Goal: Information Seeking & Learning: Compare options

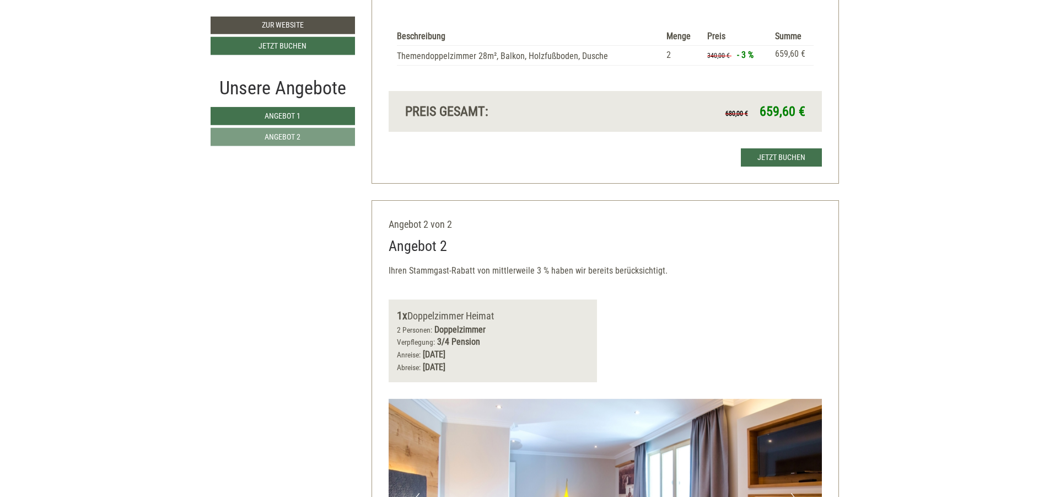
scroll to position [1124, 0]
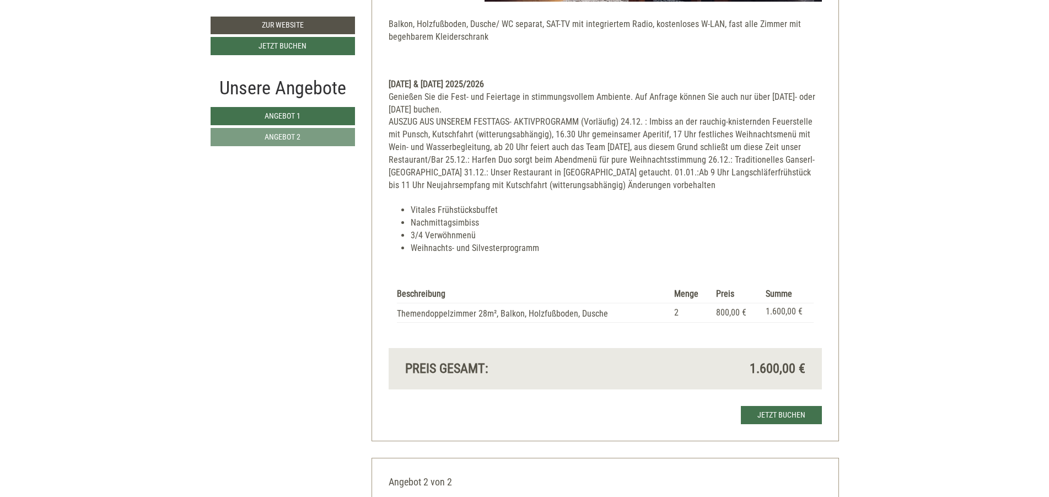
scroll to position [397, 0]
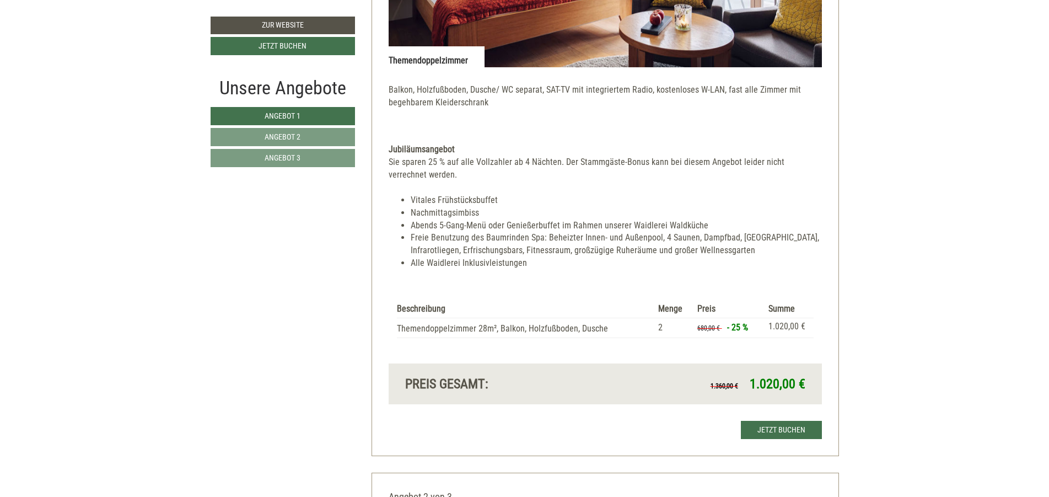
scroll to position [595, 0]
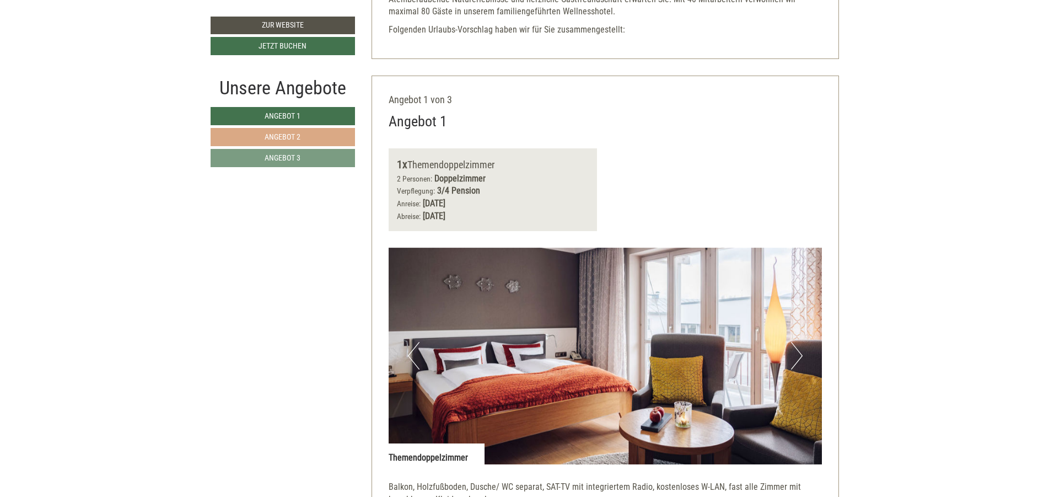
click at [329, 131] on link "Angebot 2" at bounding box center [283, 137] width 144 height 18
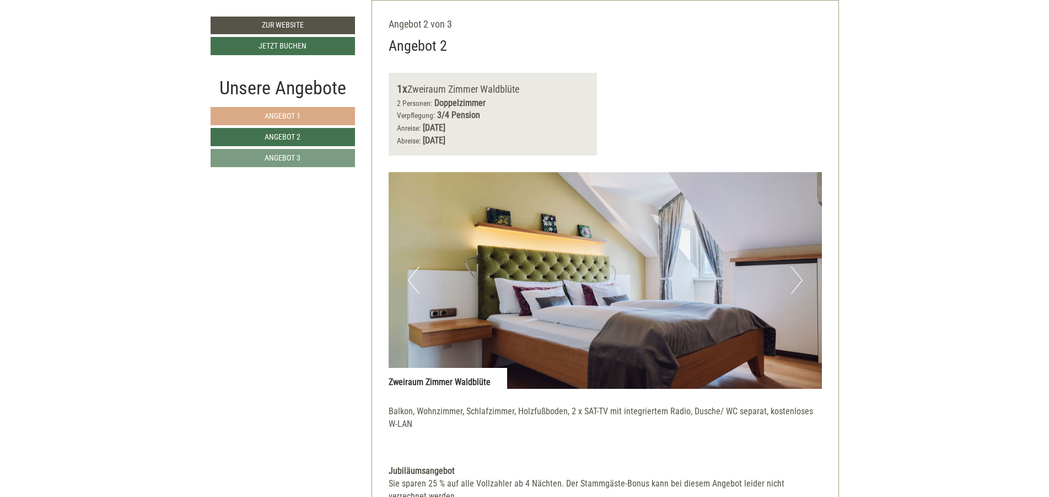
click at [324, 116] on link "Angebot 1" at bounding box center [283, 116] width 144 height 18
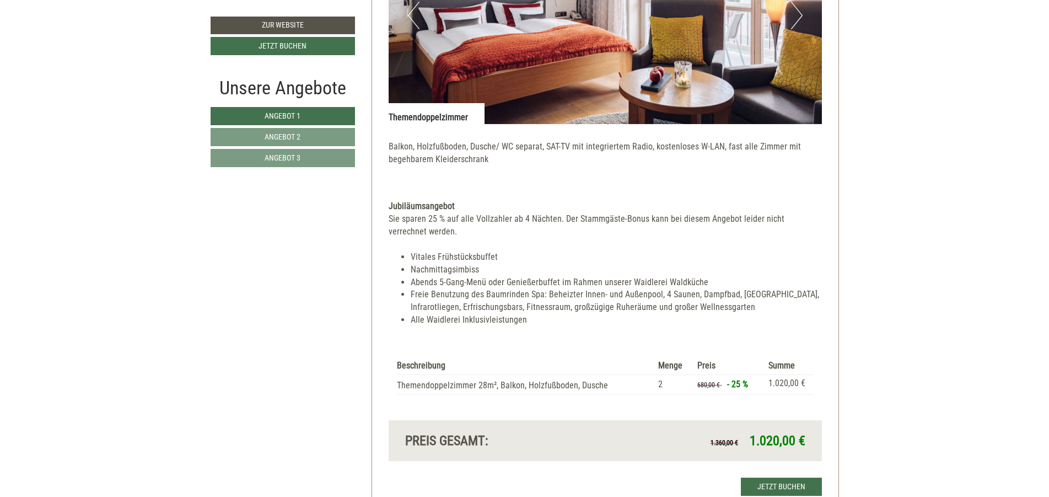
scroll to position [1001, 0]
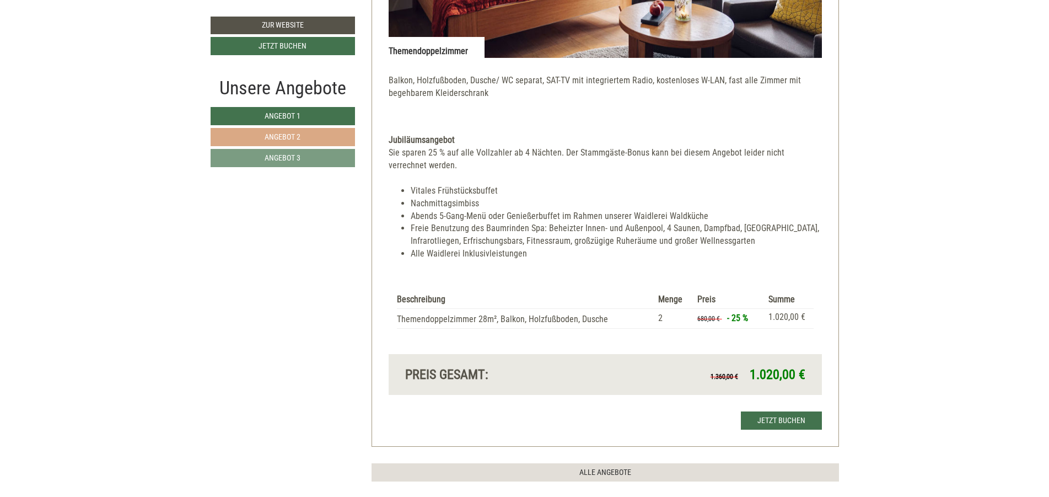
click at [303, 137] on link "Angebot 2" at bounding box center [283, 137] width 144 height 18
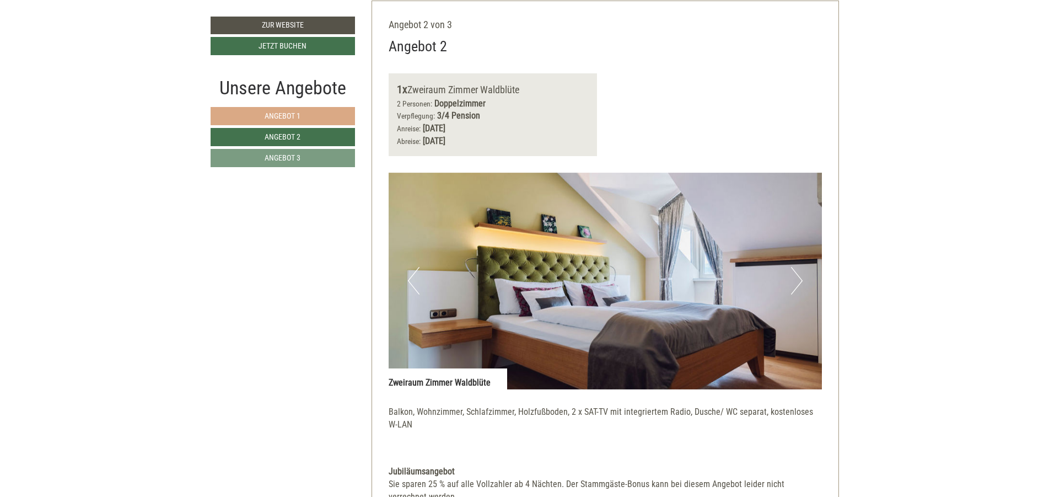
click at [305, 112] on link "Angebot 1" at bounding box center [283, 116] width 144 height 18
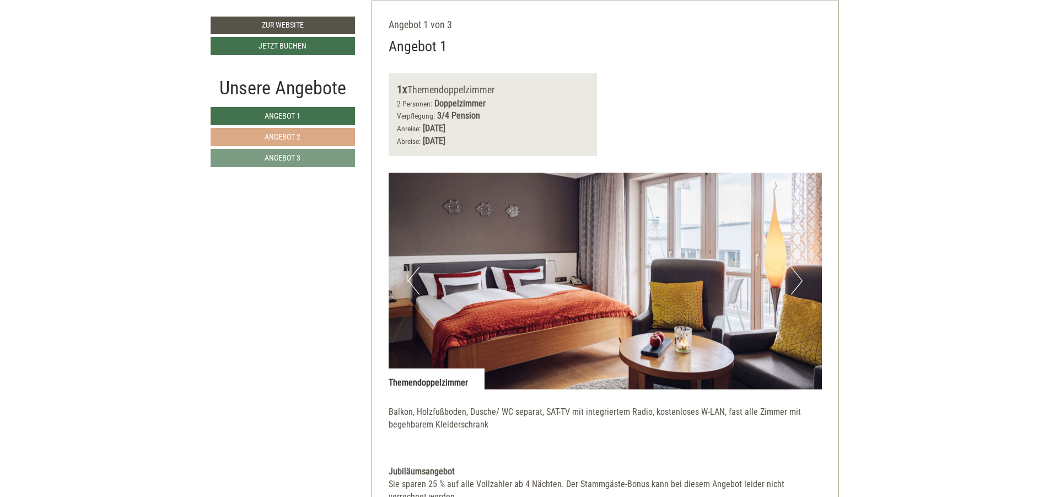
click at [298, 136] on span "Angebot 2" at bounding box center [283, 136] width 36 height 9
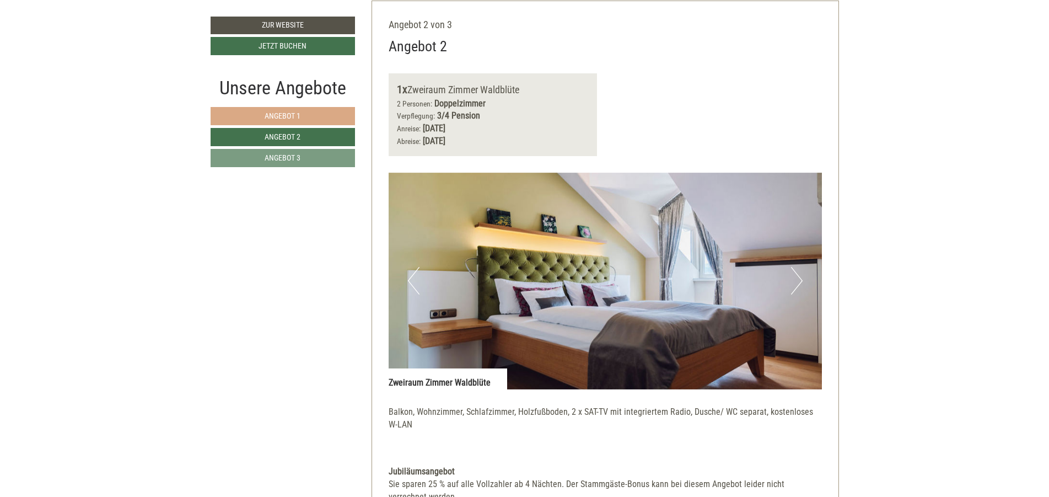
click at [293, 121] on link "Angebot 1" at bounding box center [283, 116] width 144 height 18
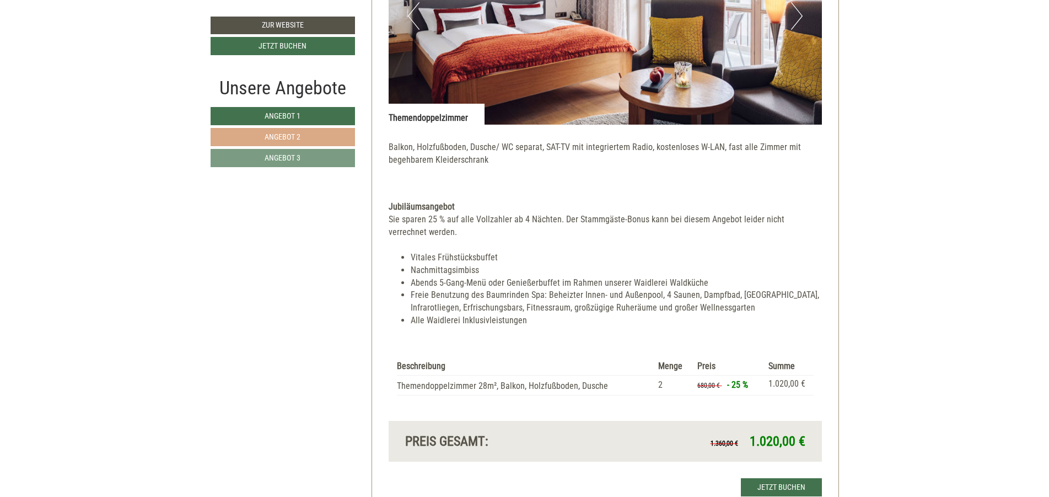
click at [309, 139] on link "Angebot 2" at bounding box center [283, 137] width 144 height 18
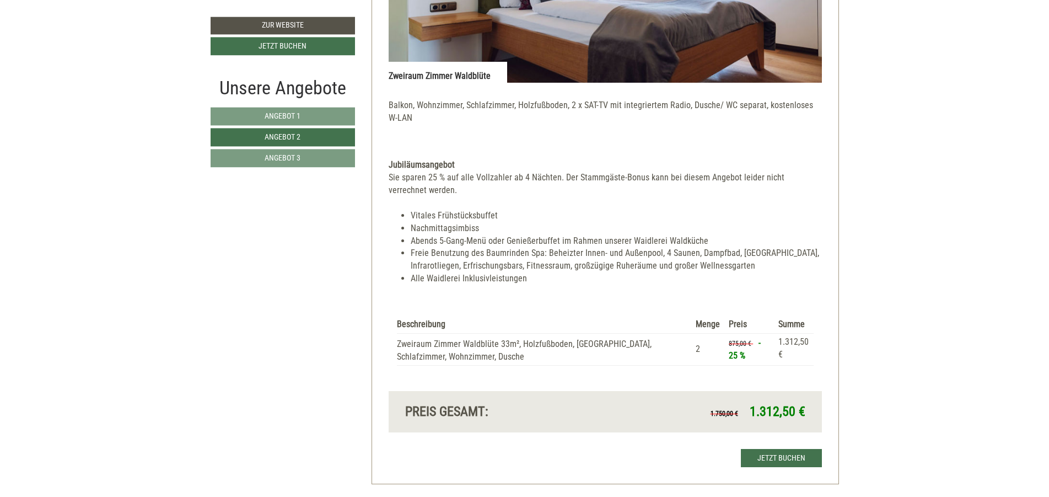
scroll to position [1001, 0]
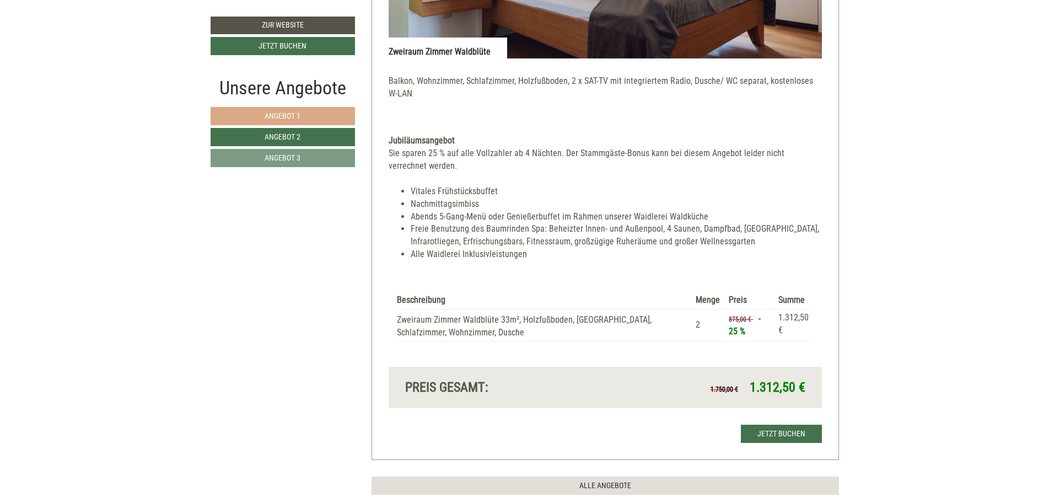
click at [317, 118] on link "Angebot 1" at bounding box center [283, 116] width 144 height 18
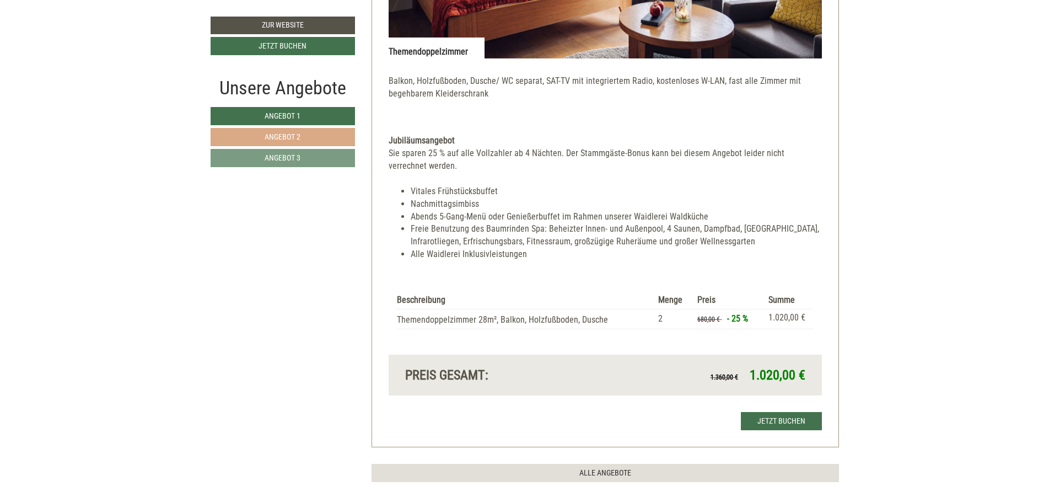
scroll to position [671, 0]
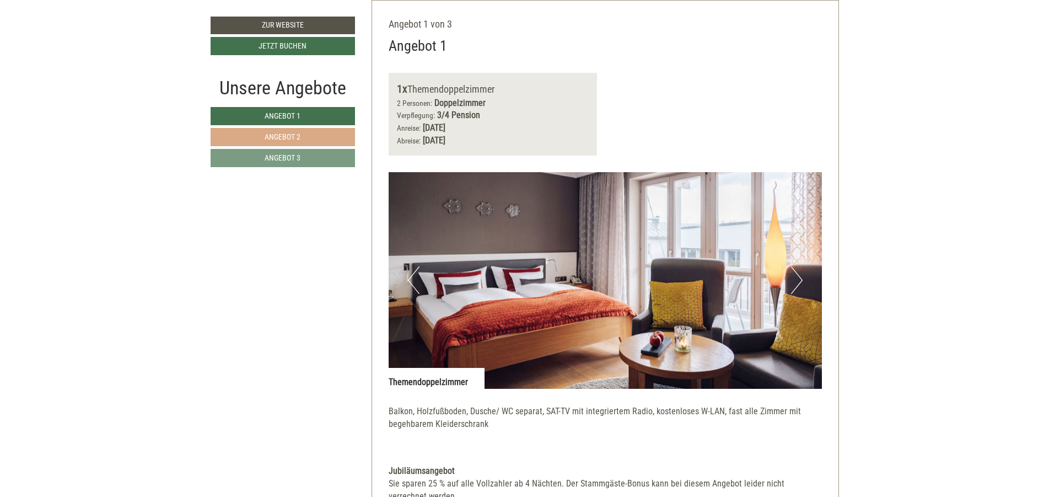
click at [313, 143] on link "Angebot 2" at bounding box center [283, 137] width 144 height 18
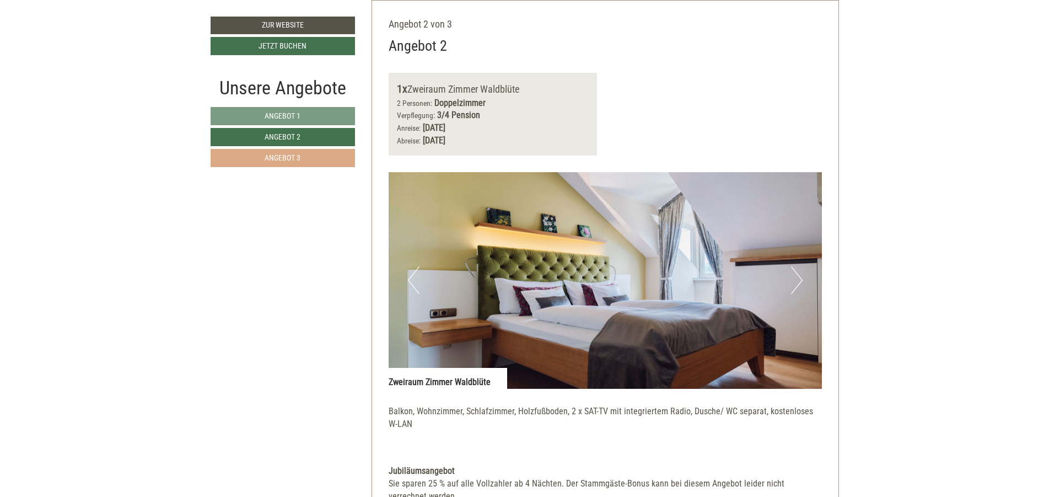
click at [310, 163] on link "Angebot 3" at bounding box center [283, 158] width 144 height 18
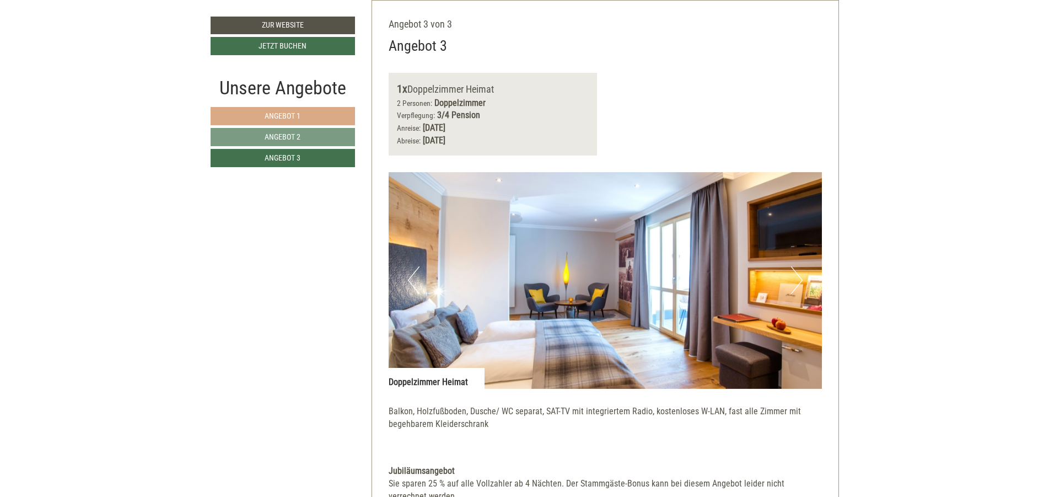
click at [309, 112] on link "Angebot 1" at bounding box center [283, 116] width 144 height 18
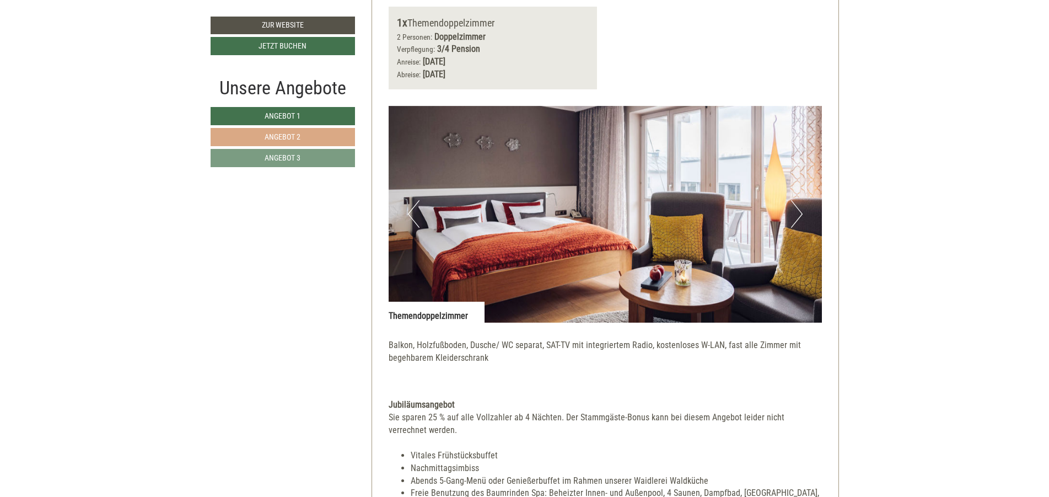
click at [306, 141] on link "Angebot 2" at bounding box center [283, 137] width 144 height 18
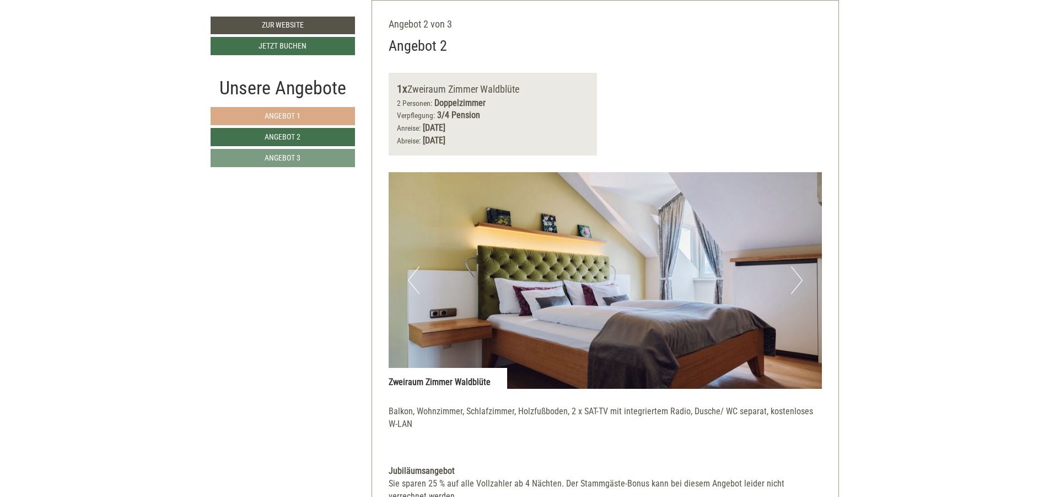
click at [305, 115] on link "Angebot 1" at bounding box center [283, 116] width 144 height 18
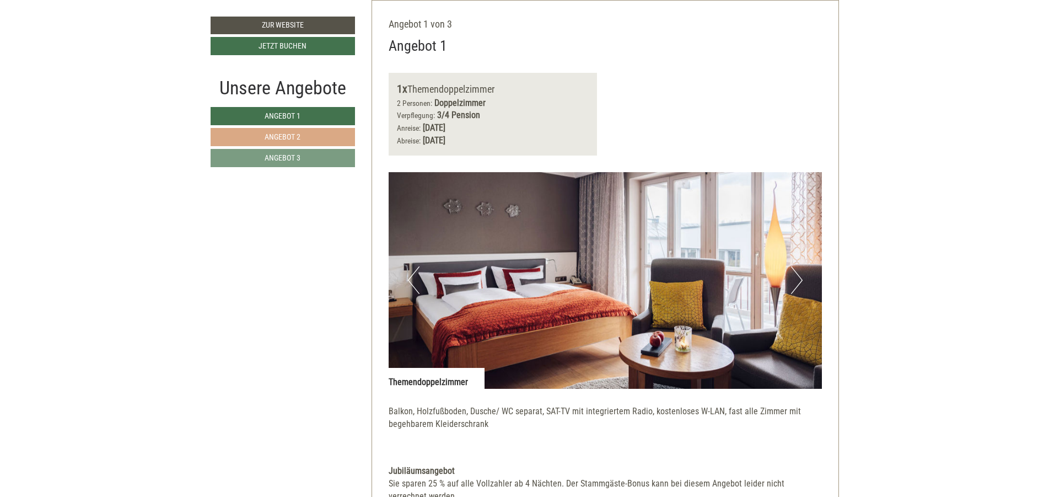
click at [301, 141] on link "Angebot 2" at bounding box center [283, 137] width 144 height 18
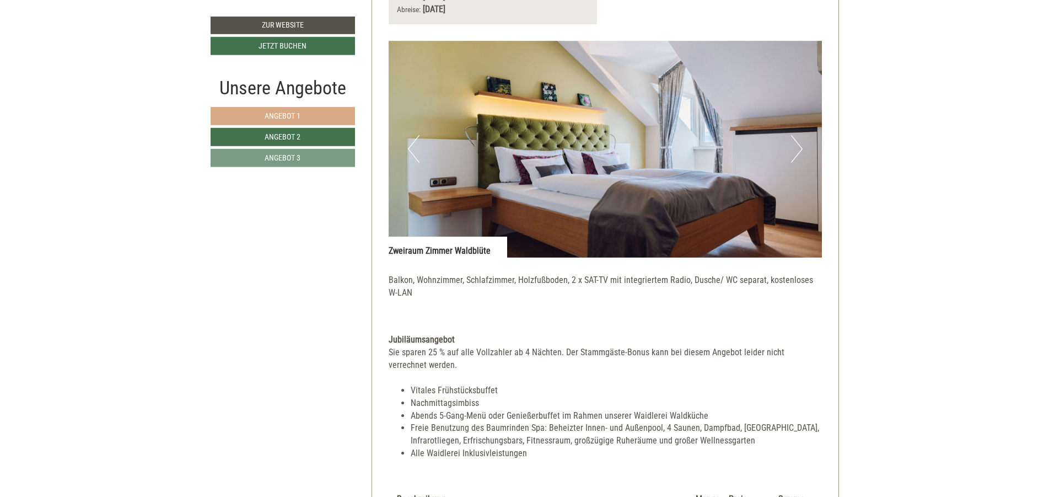
scroll to position [803, 0]
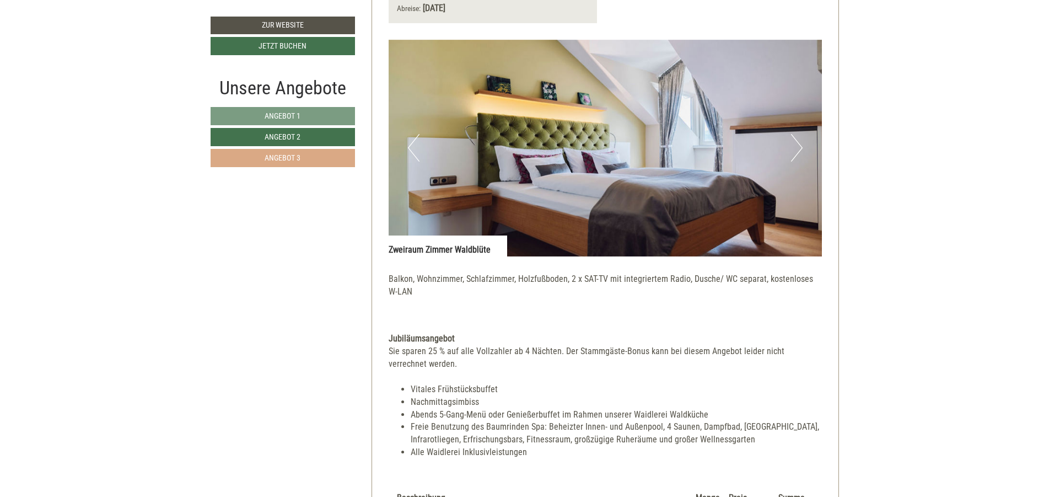
click at [283, 154] on span "Angebot 3" at bounding box center [283, 157] width 36 height 9
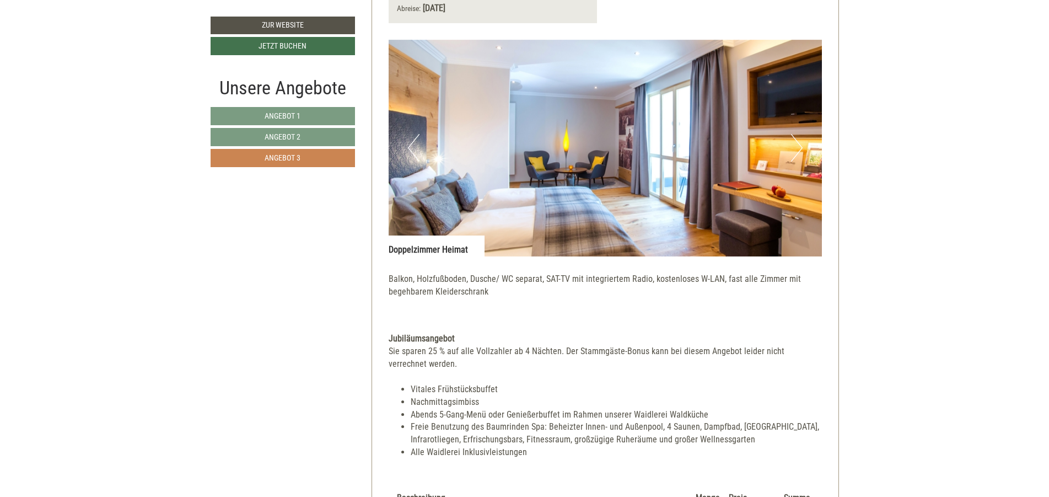
scroll to position [671, 0]
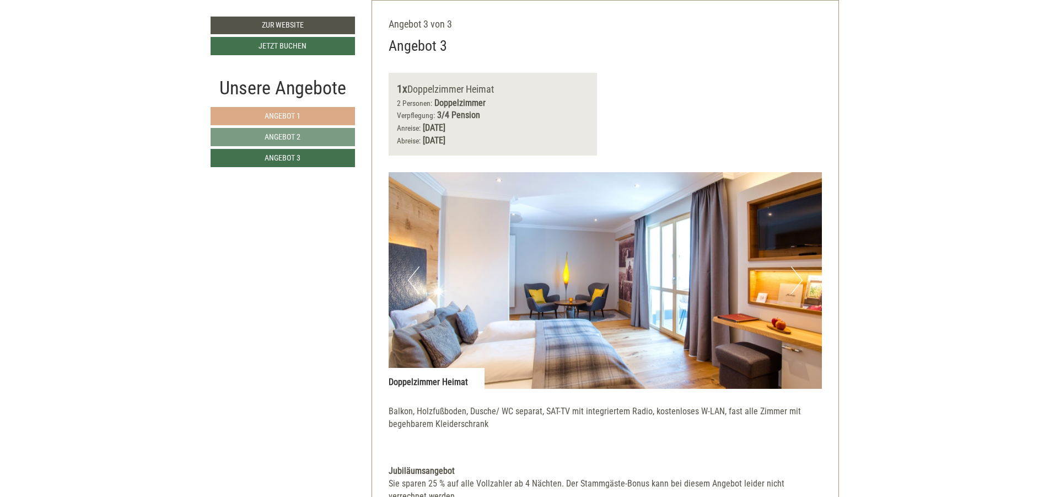
click at [278, 111] on link "Angebot 1" at bounding box center [283, 116] width 144 height 18
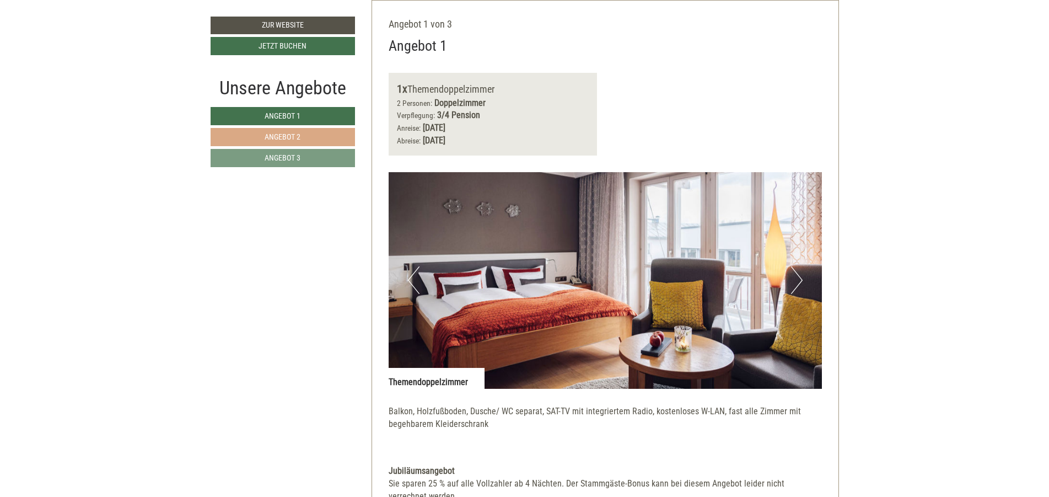
click at [280, 131] on link "Angebot 2" at bounding box center [283, 137] width 144 height 18
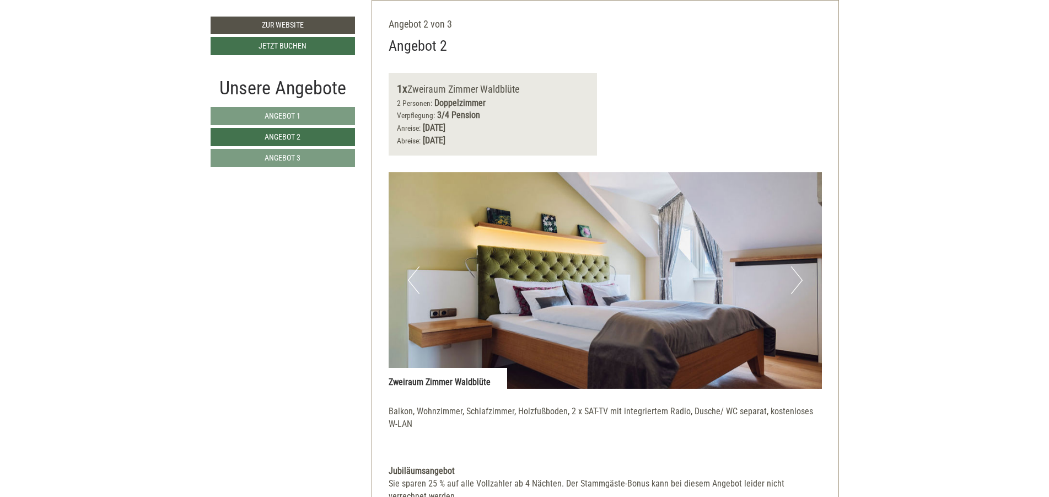
click at [283, 148] on nav "Angebot 1 Angebot 2 Angebot 3" at bounding box center [285, 137] width 148 height 60
click at [285, 147] on nav "Angebot 1 Angebot 2 Angebot 3" at bounding box center [285, 137] width 148 height 60
click at [286, 157] on span "Angebot 3" at bounding box center [283, 157] width 36 height 9
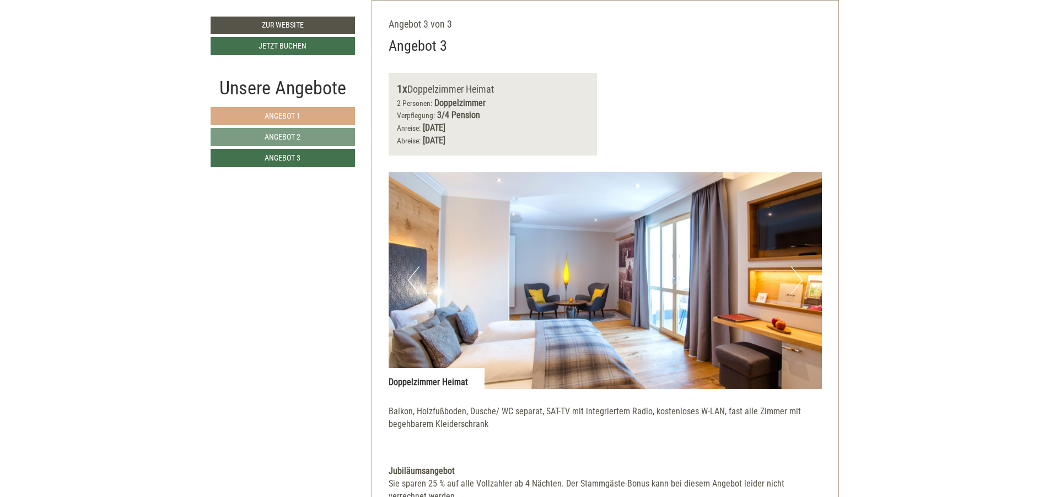
click at [283, 121] on link "Angebot 1" at bounding box center [283, 116] width 144 height 18
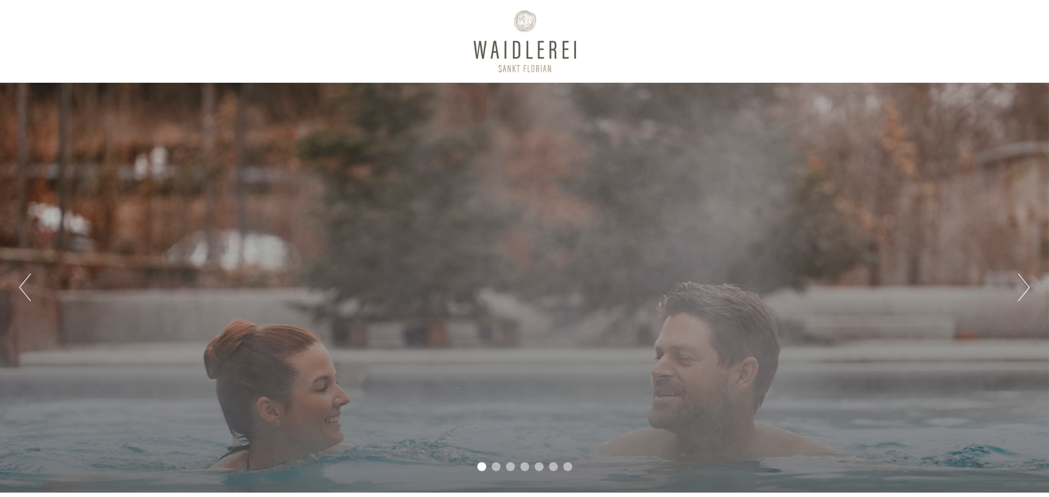
scroll to position [529, 0]
